Goal: Obtain resource: Obtain resource

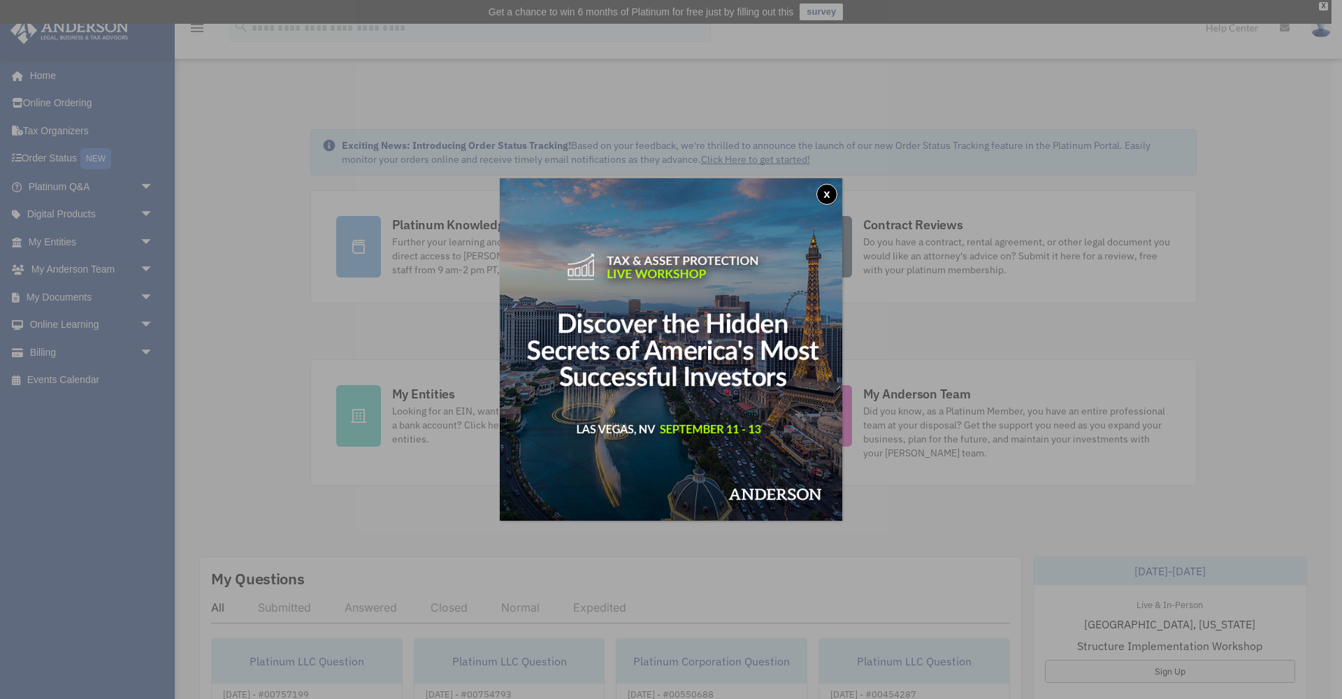
click at [827, 193] on button "x" at bounding box center [826, 194] width 21 height 21
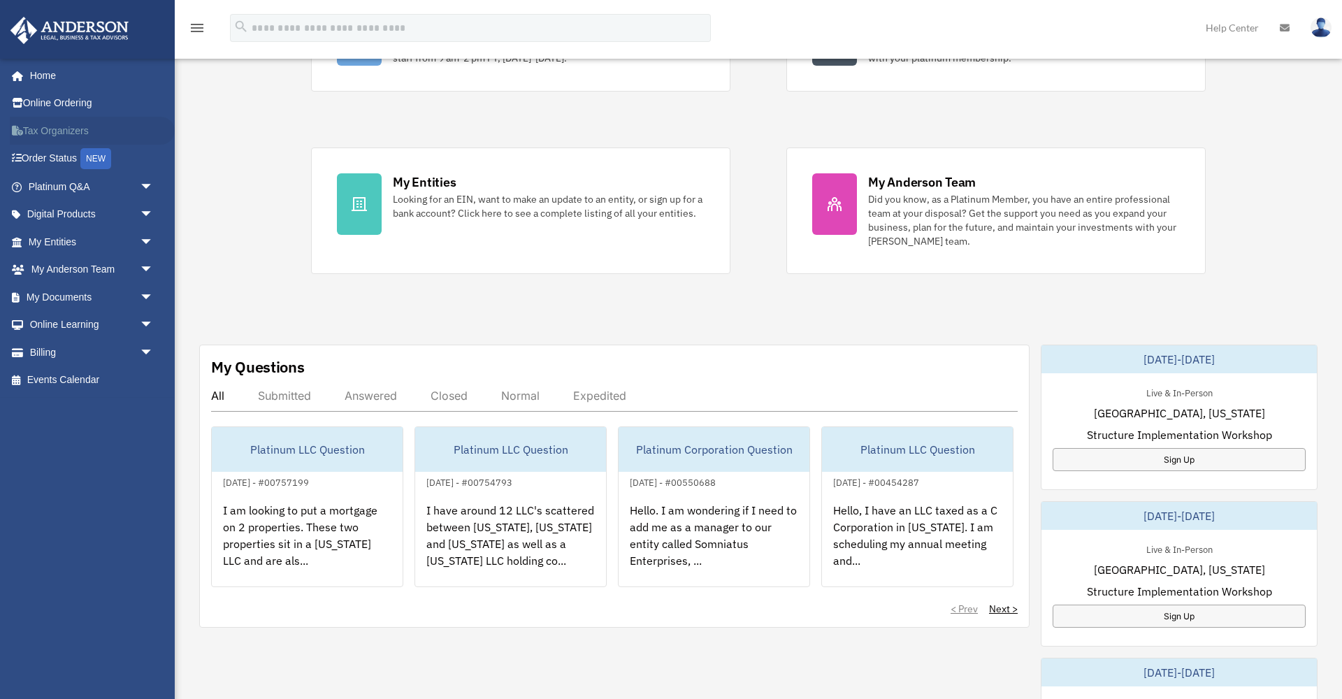
scroll to position [217, 0]
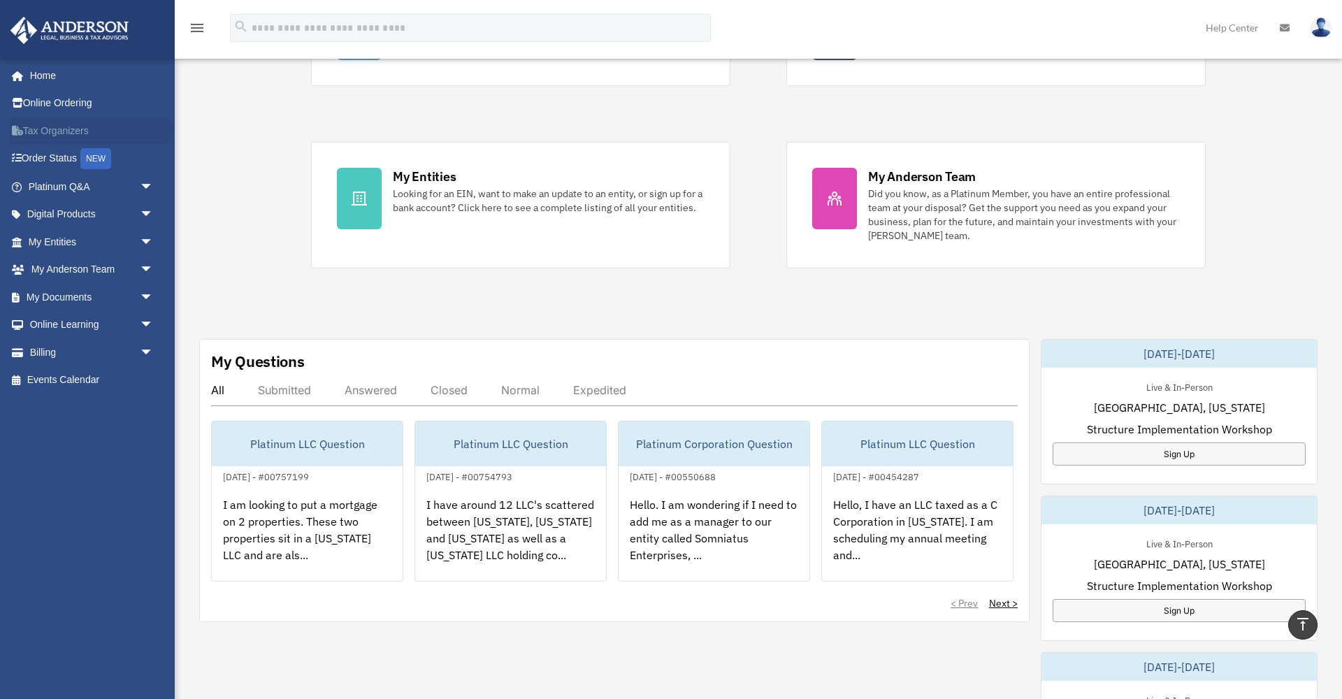
click at [59, 129] on link "Tax Organizers" at bounding box center [92, 131] width 165 height 28
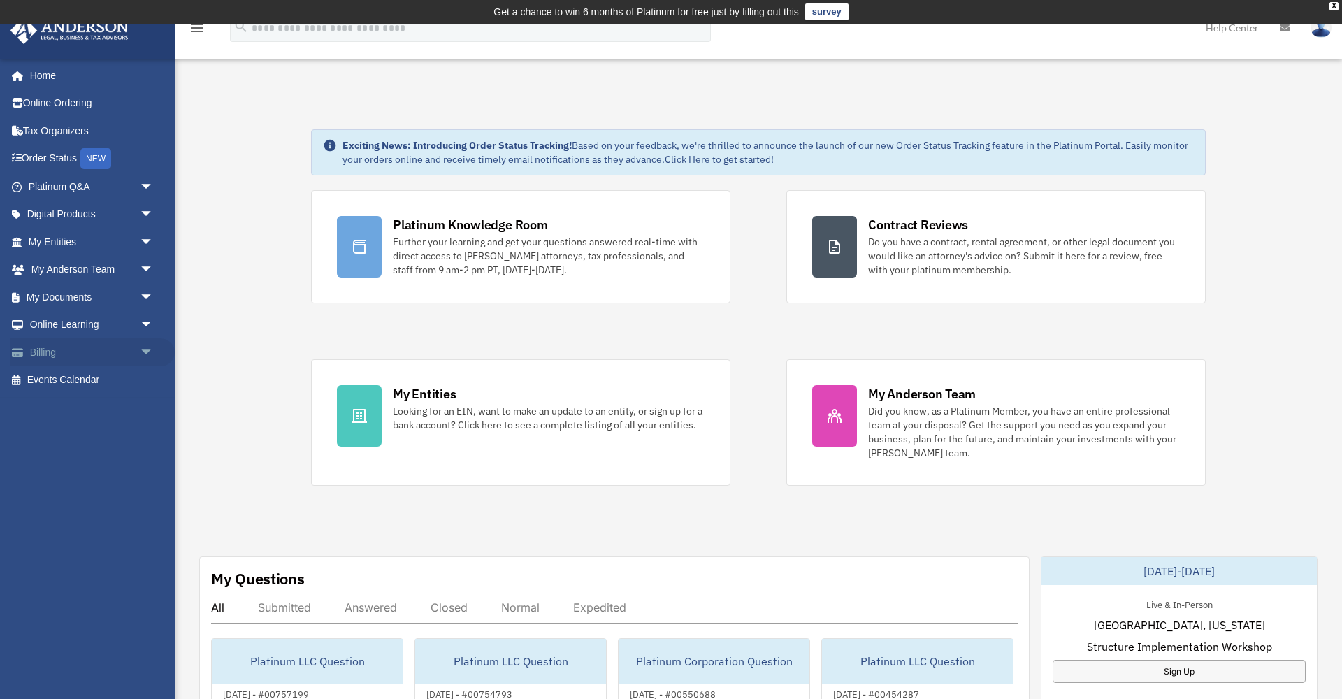
click at [145, 347] on span "arrow_drop_down" at bounding box center [154, 352] width 28 height 29
click at [145, 347] on span "arrow_drop_up" at bounding box center [154, 352] width 28 height 29
click at [144, 293] on span "arrow_drop_down" at bounding box center [154, 297] width 28 height 29
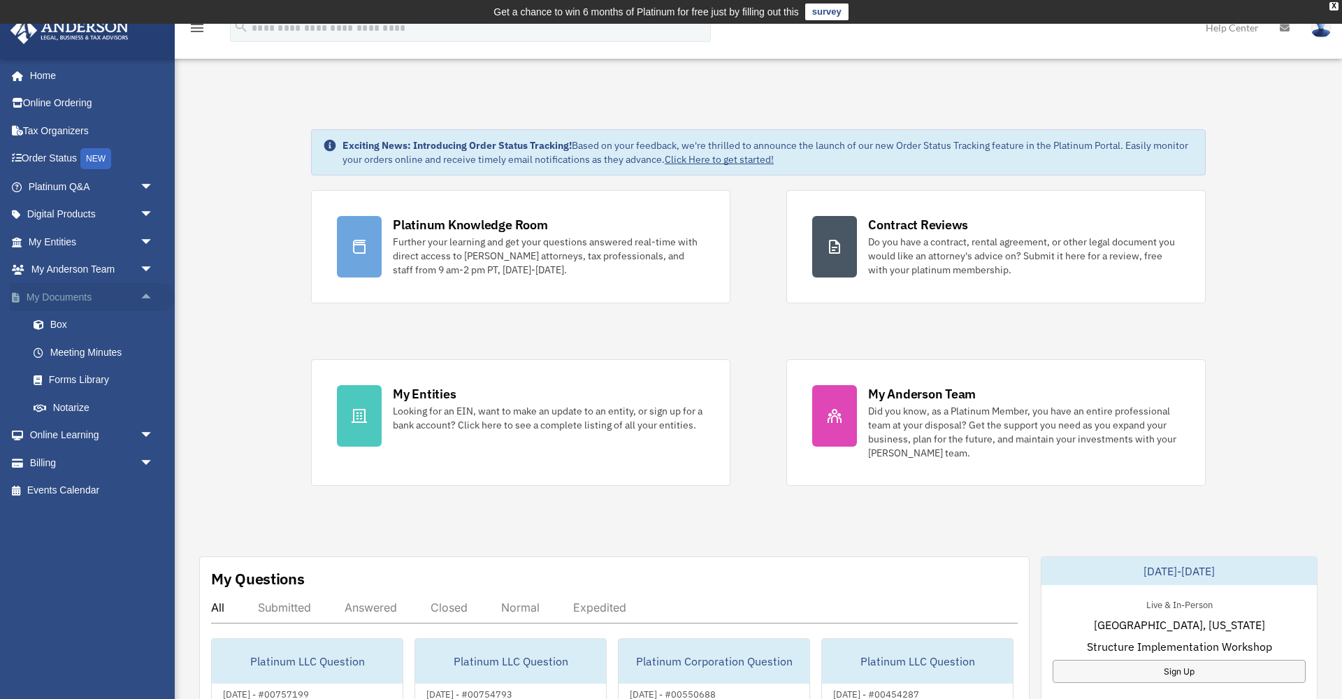
click at [144, 293] on span "arrow_drop_up" at bounding box center [154, 297] width 28 height 29
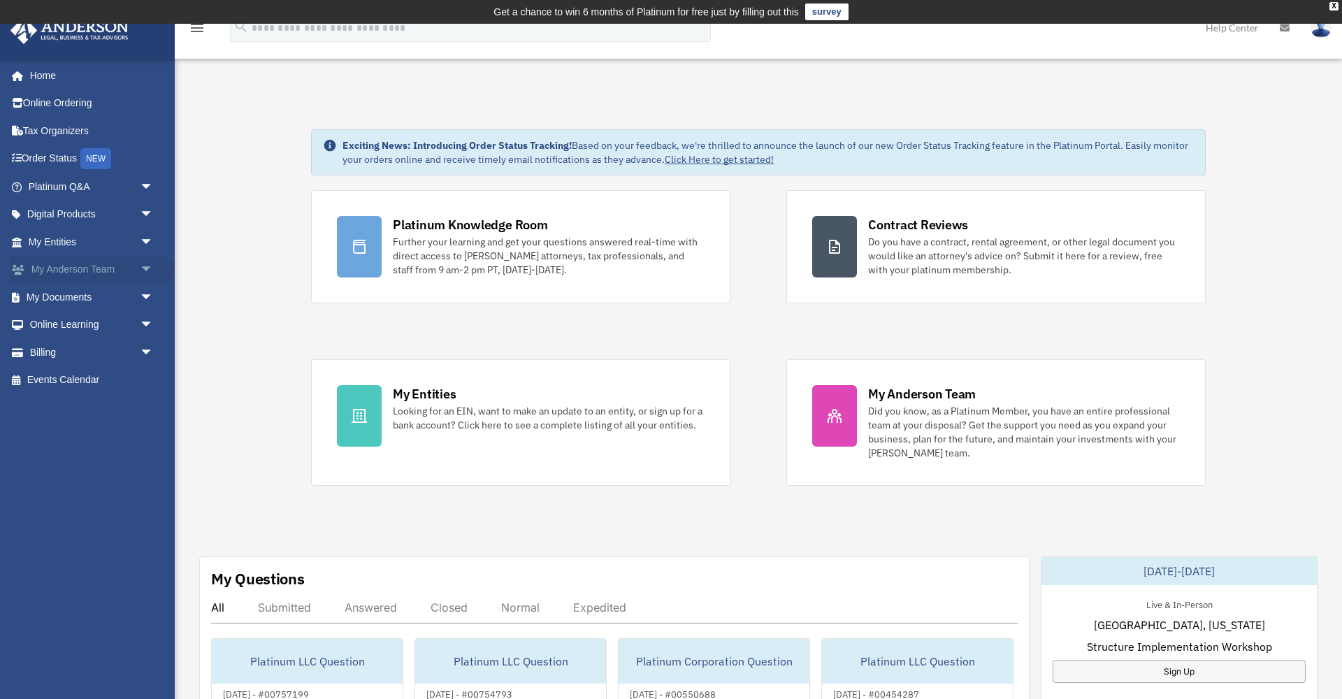
click at [146, 269] on span "arrow_drop_down" at bounding box center [154, 270] width 28 height 29
click at [146, 269] on span "arrow_drop_up" at bounding box center [154, 270] width 28 height 29
click at [65, 127] on link "Tax Organizers" at bounding box center [92, 131] width 165 height 28
click at [50, 79] on link "Home" at bounding box center [92, 76] width 165 height 28
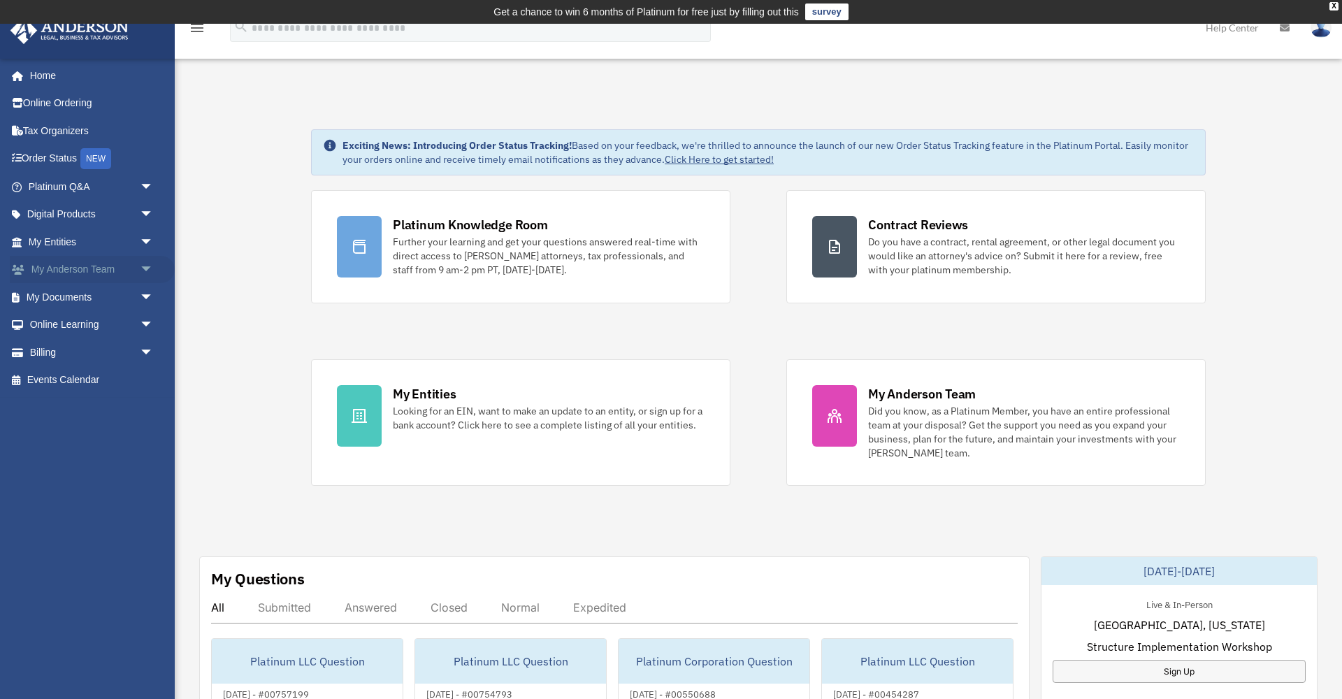
click at [148, 268] on span "arrow_drop_down" at bounding box center [154, 270] width 28 height 29
click at [148, 268] on span "arrow_drop_up" at bounding box center [154, 270] width 28 height 29
click at [144, 292] on span "arrow_drop_down" at bounding box center [154, 297] width 28 height 29
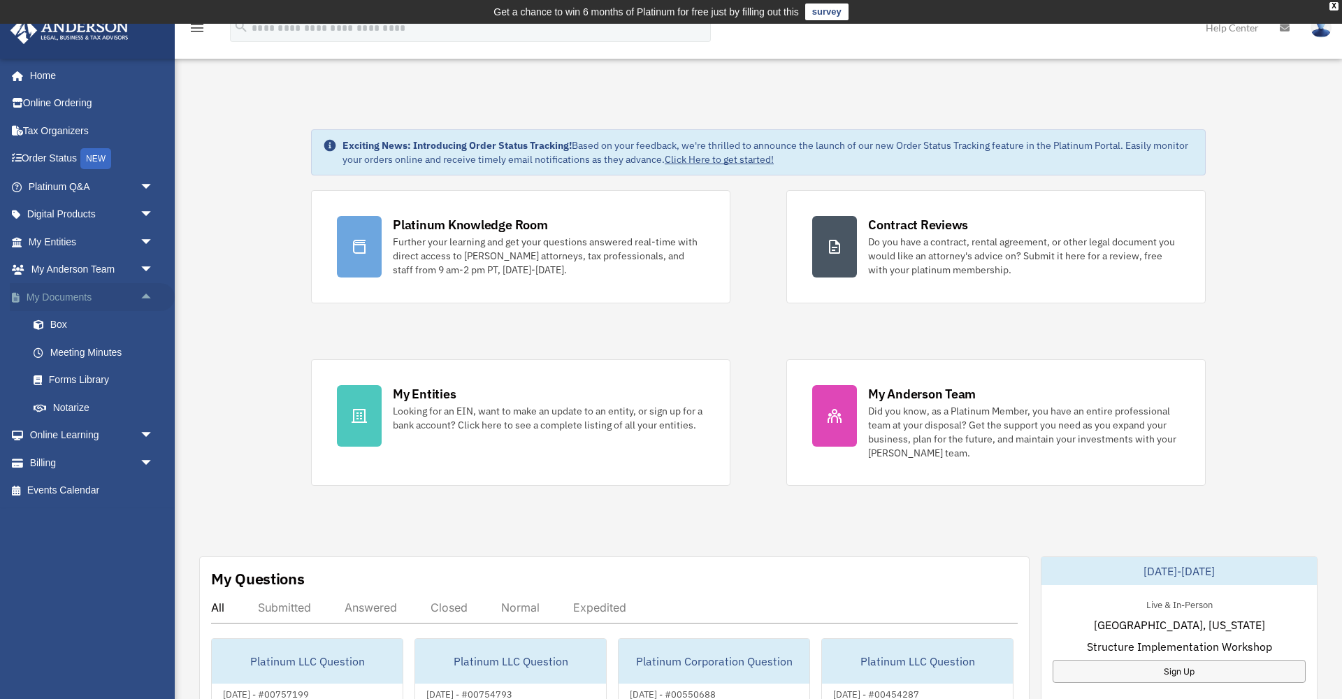
click at [147, 290] on span "arrow_drop_up" at bounding box center [154, 297] width 28 height 29
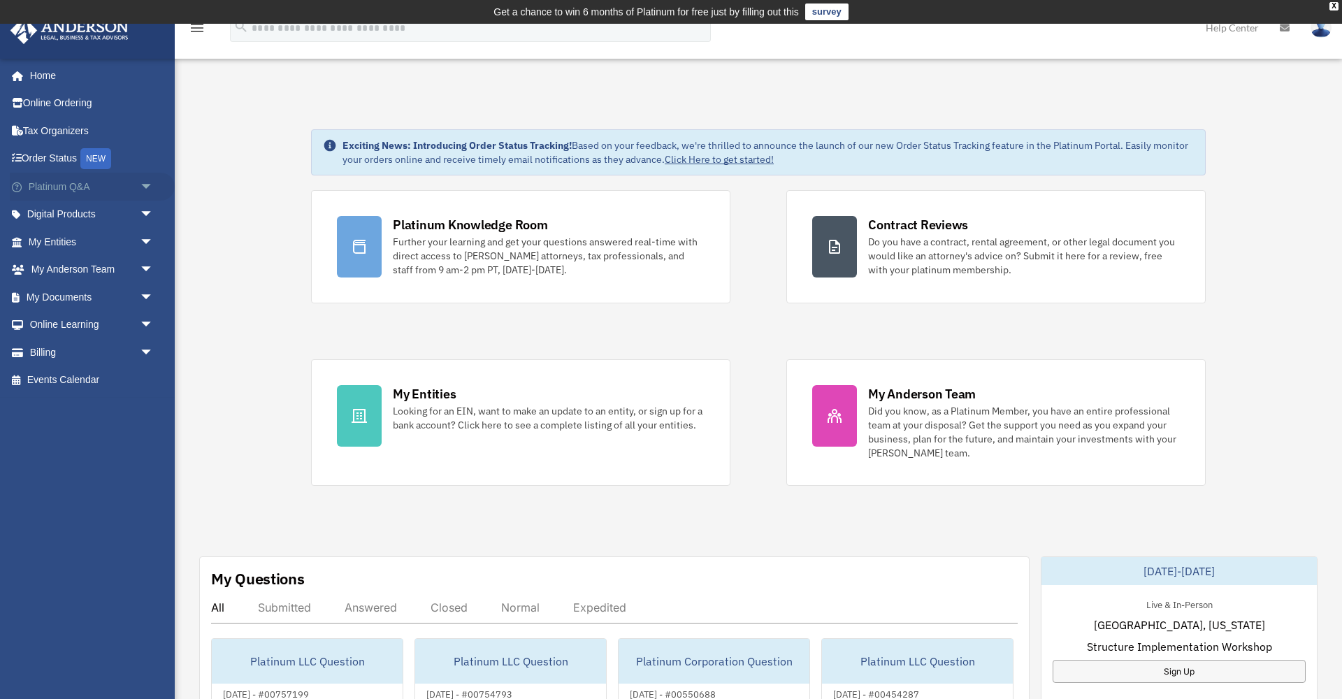
click at [145, 180] on span "arrow_drop_down" at bounding box center [154, 187] width 28 height 29
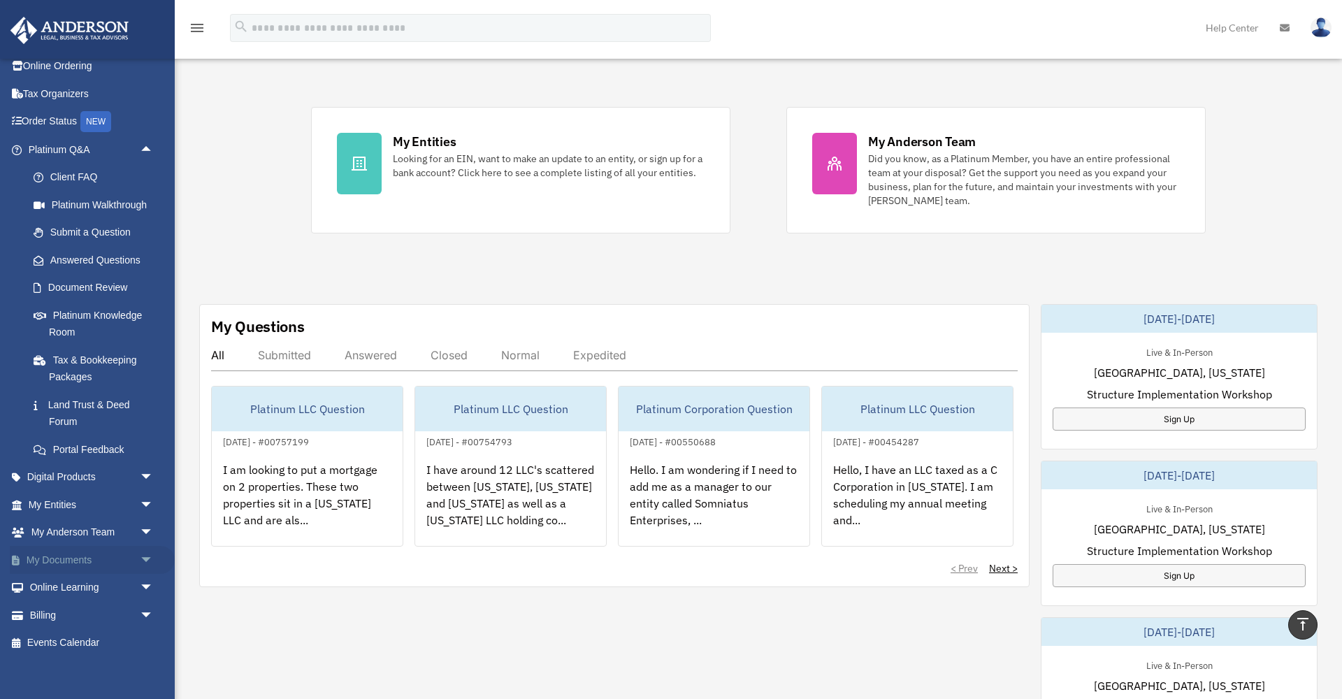
scroll to position [36, 0]
click at [145, 555] on span "arrow_drop_down" at bounding box center [154, 561] width 28 height 29
click at [89, 634] on link "Forms Library" at bounding box center [97, 644] width 155 height 28
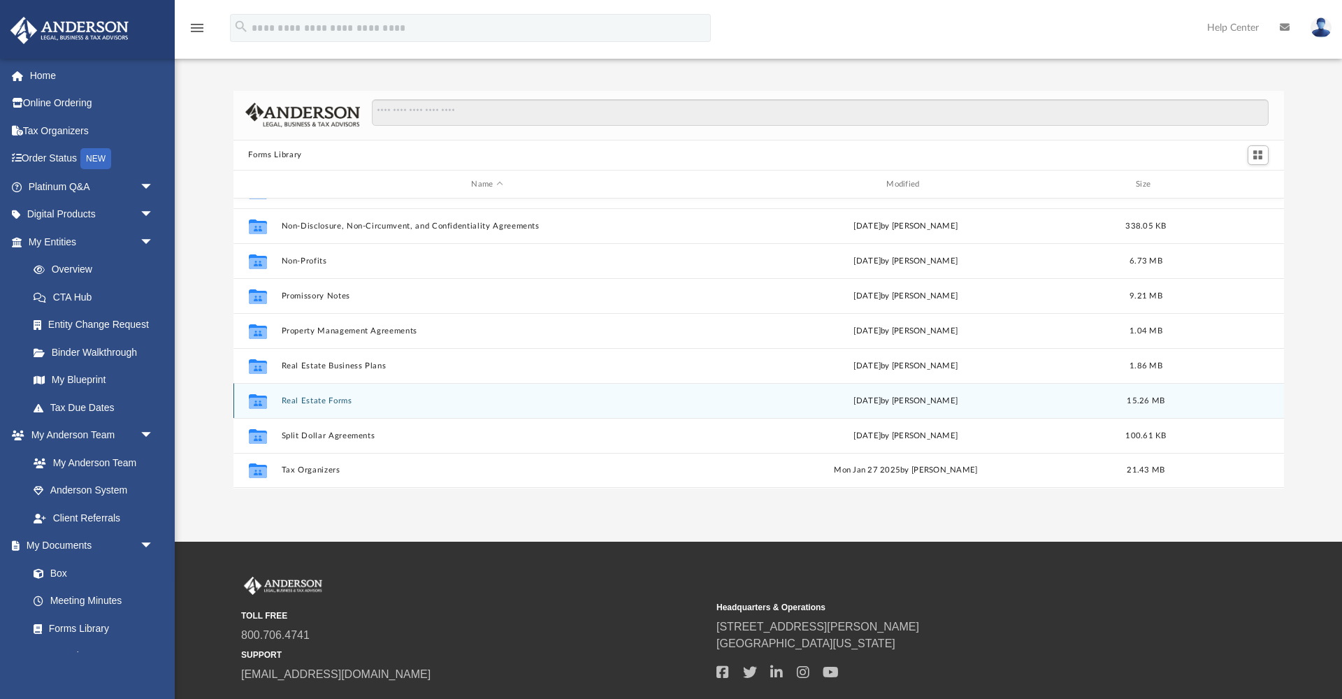
scroll to position [32, 0]
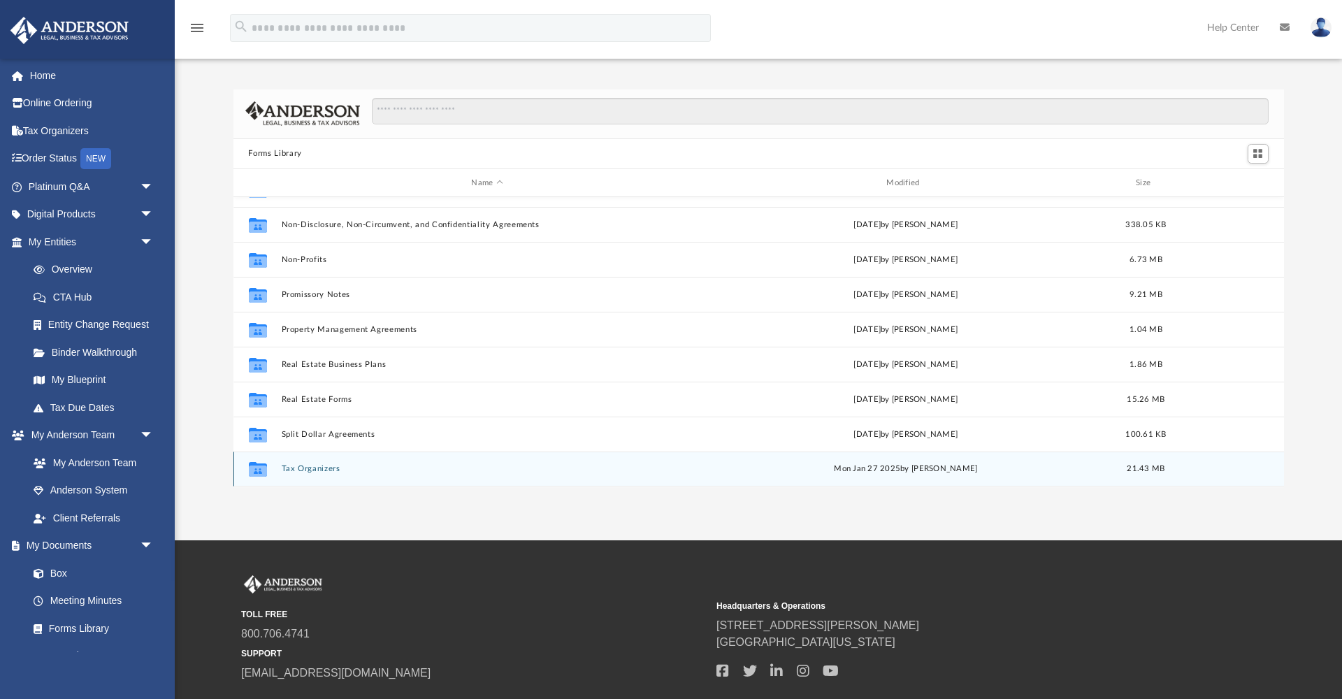
click at [323, 470] on button "Tax Organizers" at bounding box center [487, 469] width 412 height 9
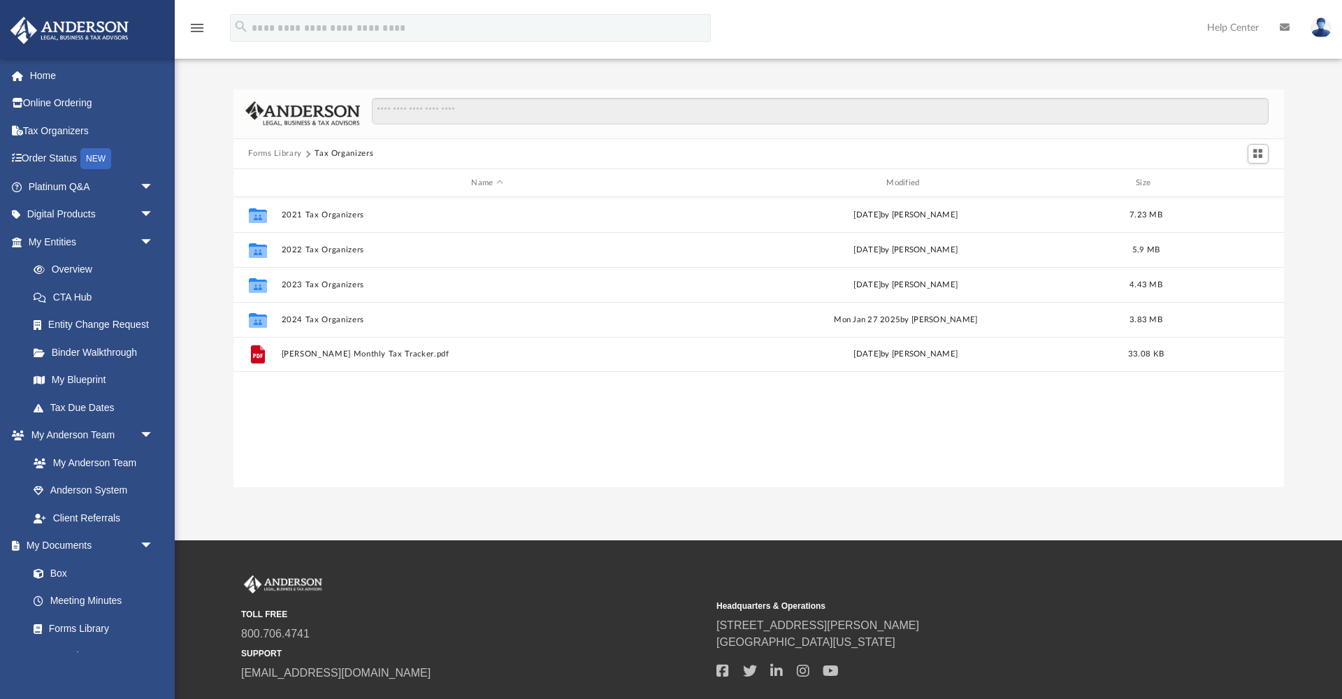
scroll to position [0, 0]
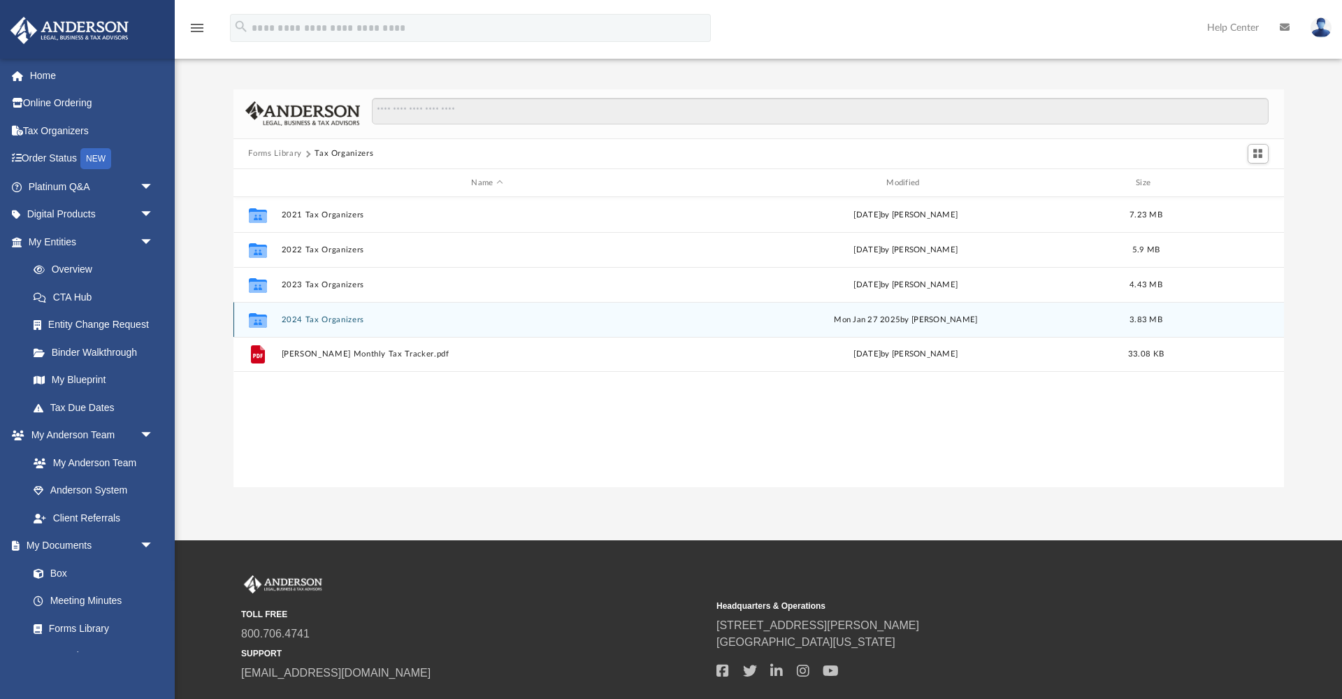
click at [322, 321] on button "2024 Tax Organizers" at bounding box center [487, 319] width 412 height 9
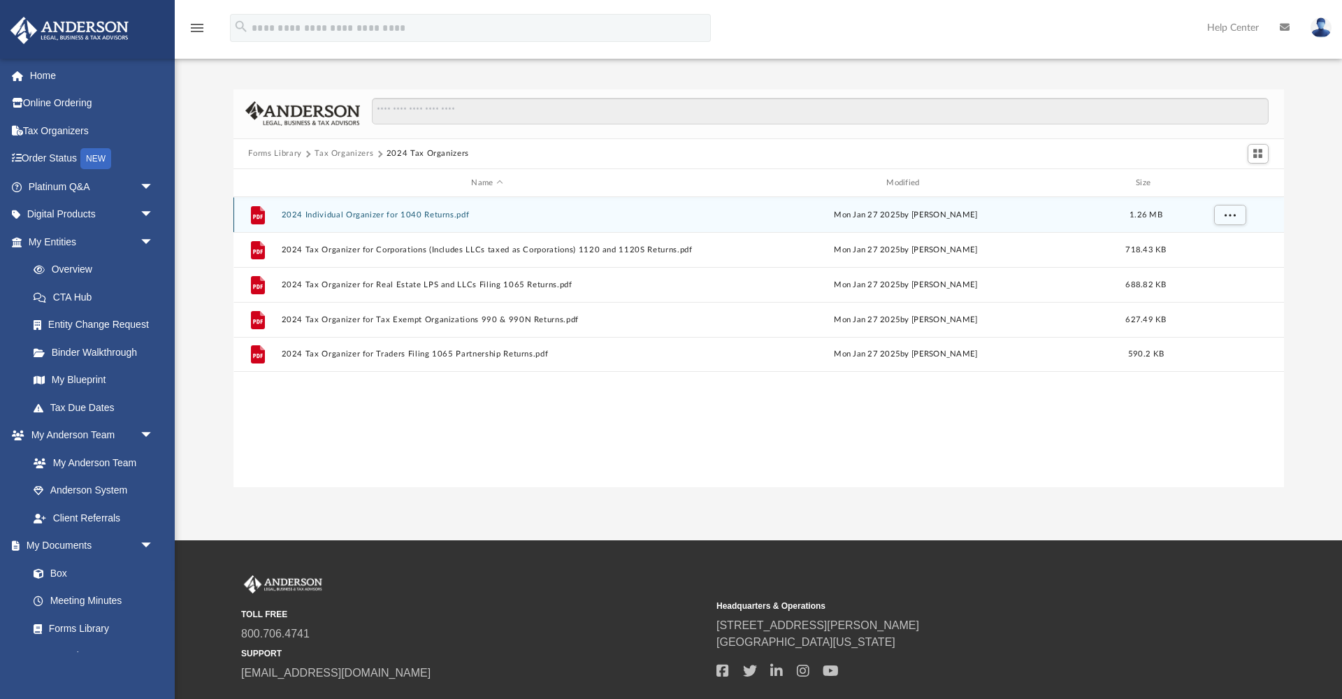
click at [362, 217] on button "2024 Individual Organizer for 1040 Returns.pdf" at bounding box center [487, 214] width 412 height 9
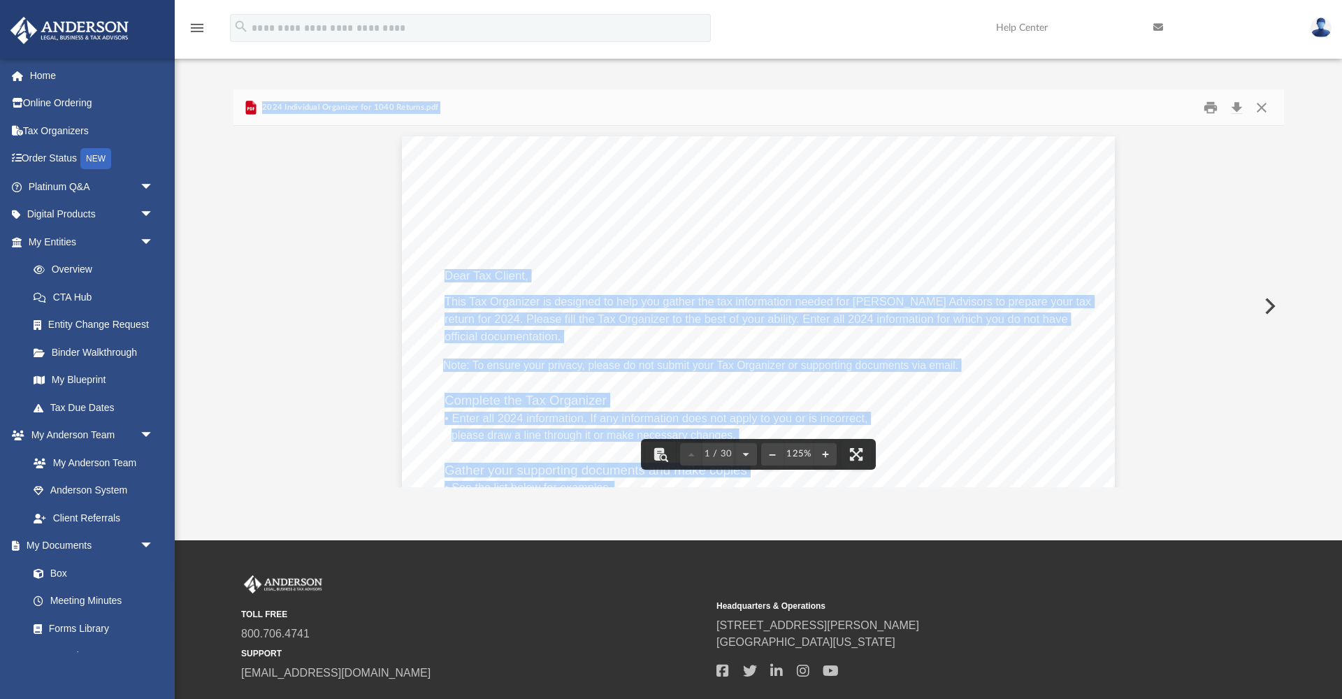
drag, startPoint x: 574, startPoint y: 185, endPoint x: 596, endPoint y: 182, distance: 22.6
click at [596, 182] on div "A n d e r s o n A d v i s o r s . c o m | 8 0 0 . 7 0 6 . 4 7 4 1 | N e v a d a…" at bounding box center [758, 597] width 713 height 923
